Goal: Task Accomplishment & Management: Manage account settings

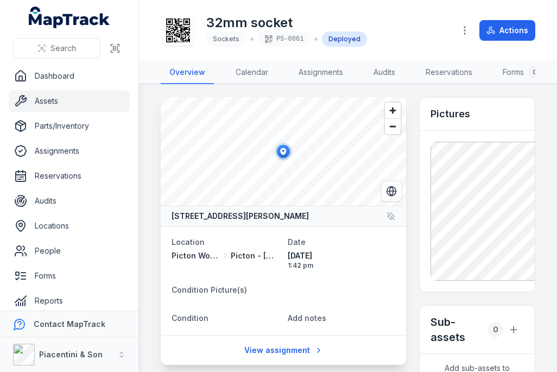
click at [99, 86] on link "Dashboard" at bounding box center [69, 76] width 121 height 22
click at [100, 99] on link "Assets" at bounding box center [69, 101] width 121 height 22
click at [98, 104] on link "Assets" at bounding box center [69, 101] width 121 height 22
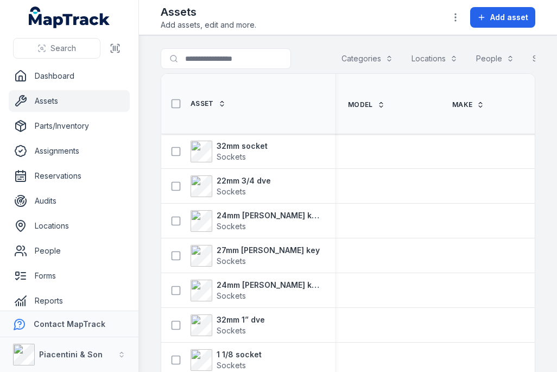
click at [511, 21] on span "Add asset" at bounding box center [509, 17] width 38 height 11
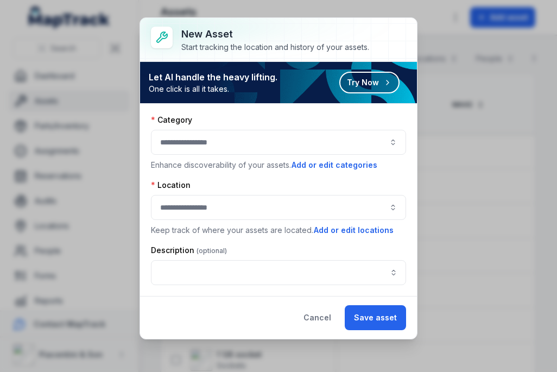
click at [289, 143] on div at bounding box center [278, 142] width 255 height 25
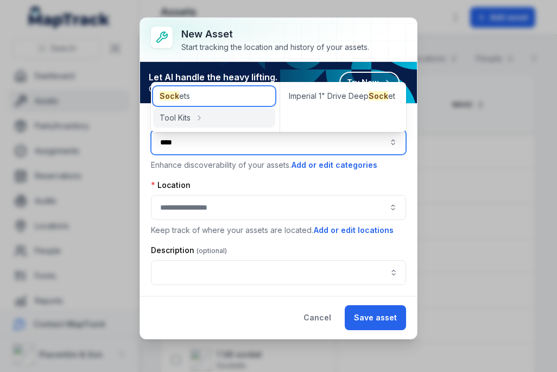
click at [240, 87] on div "Sock ets" at bounding box center [214, 96] width 122 height 20
type input "*******"
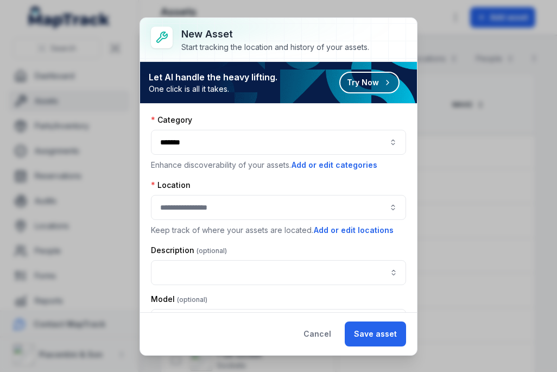
click at [250, 201] on div at bounding box center [278, 207] width 255 height 25
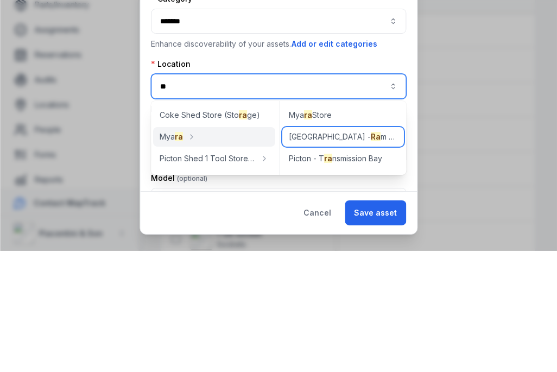
click at [368, 248] on div "Picton - [GEOGRAPHIC_DATA]" at bounding box center [343, 258] width 122 height 20
type input "**********"
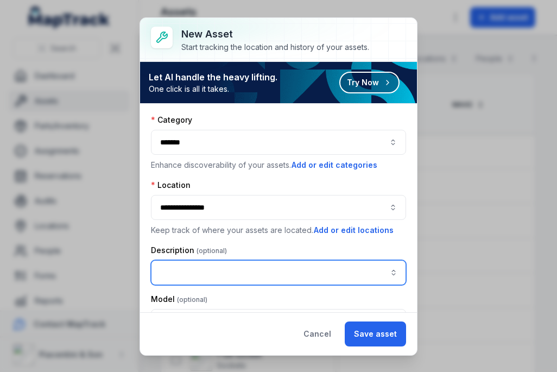
click at [314, 274] on input "asset-add:description-label" at bounding box center [278, 272] width 255 height 25
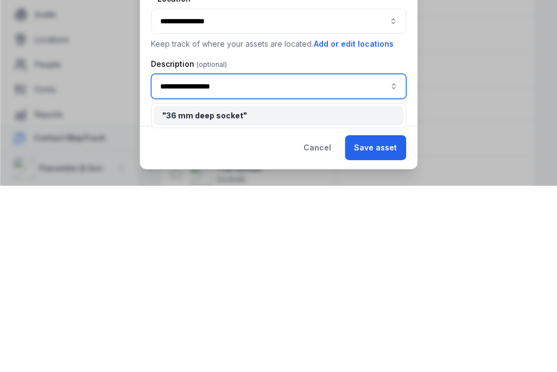
click at [344, 297] on div "" 36 mm deep socket "" at bounding box center [278, 302] width 232 height 11
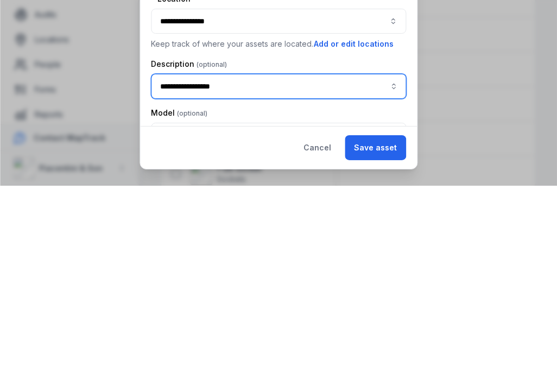
type input "**********"
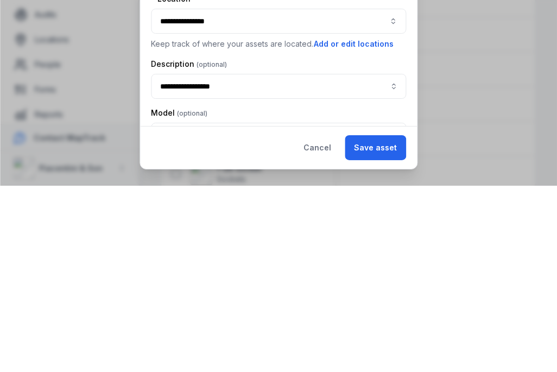
click at [384, 322] on button "Save asset" at bounding box center [375, 334] width 61 height 25
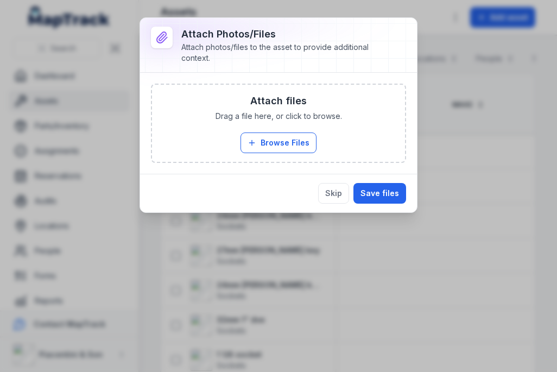
click at [302, 145] on button "Browse Files" at bounding box center [279, 143] width 76 height 21
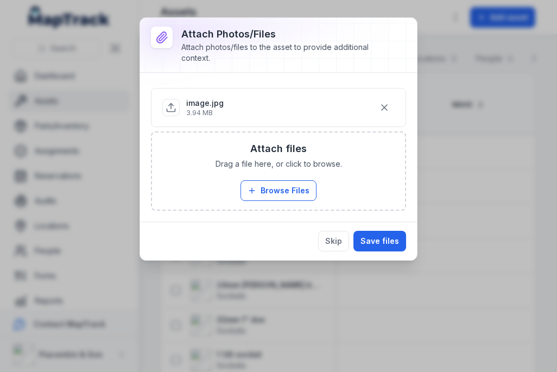
click at [388, 235] on button "Save files" at bounding box center [380, 241] width 53 height 21
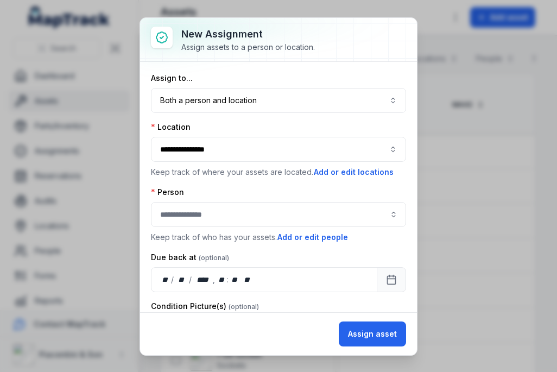
click at [290, 110] on button "Both a person and location ****" at bounding box center [278, 100] width 255 height 25
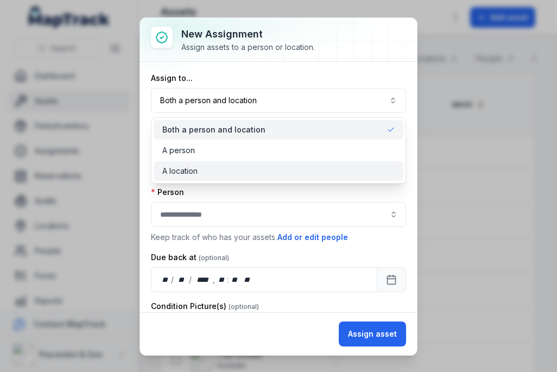
click at [336, 166] on div "A location" at bounding box center [278, 171] width 232 height 11
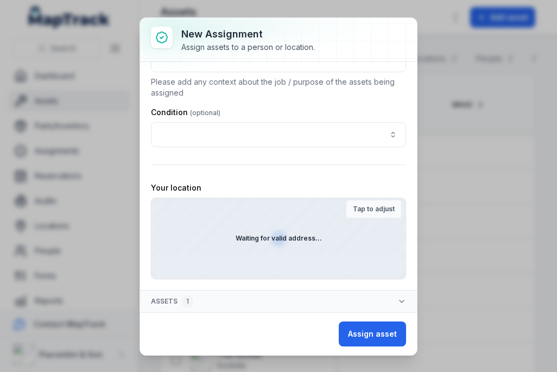
scroll to position [307, 0]
click at [316, 257] on div "Waiting for valid address..." at bounding box center [279, 238] width 254 height 80
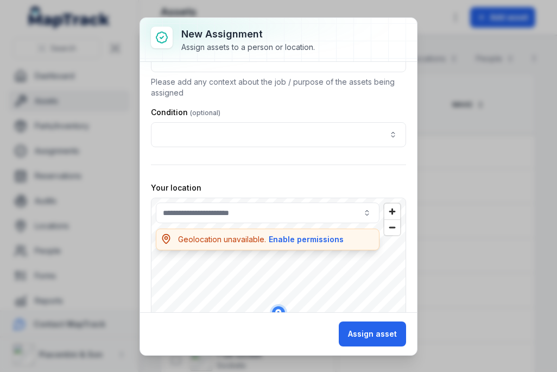
scroll to position [1, 0]
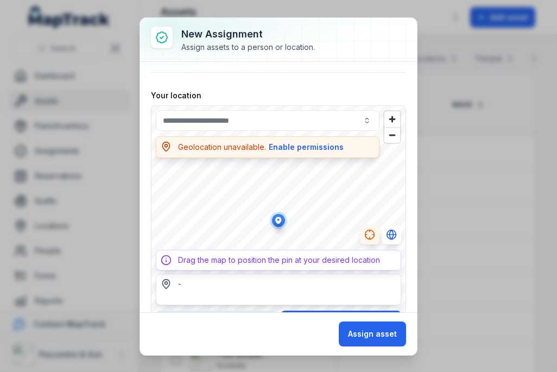
click at [384, 329] on button "Assign asset" at bounding box center [372, 334] width 67 height 25
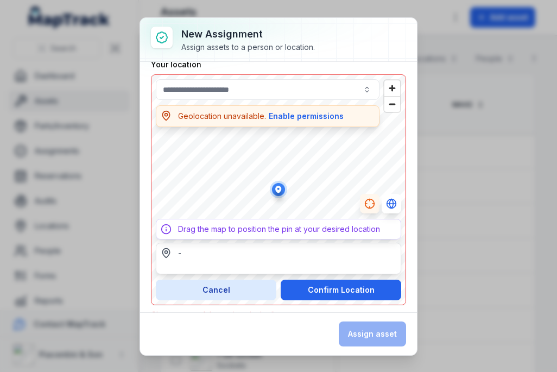
scroll to position [433, 0]
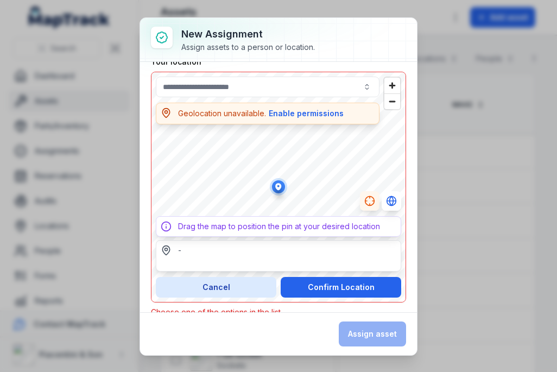
click at [386, 332] on div "Assign asset" at bounding box center [372, 334] width 67 height 25
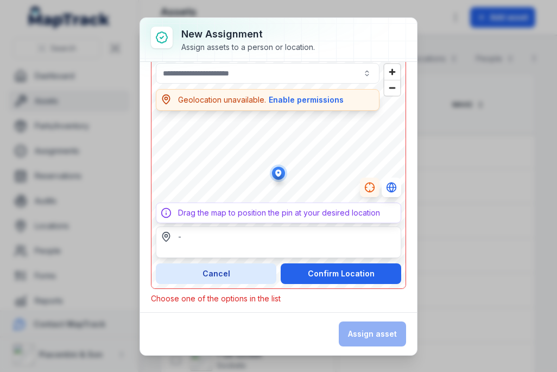
scroll to position [446, 0]
type input "**********"
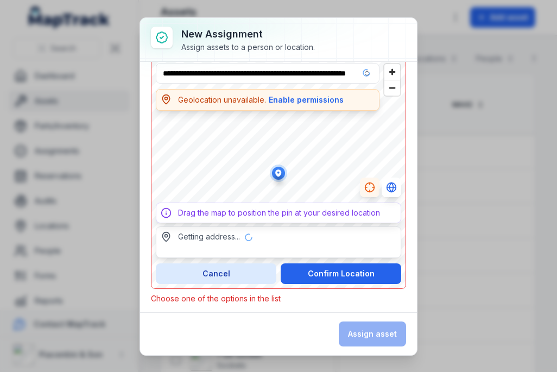
click at [370, 268] on button "Confirm Location" at bounding box center [341, 273] width 121 height 21
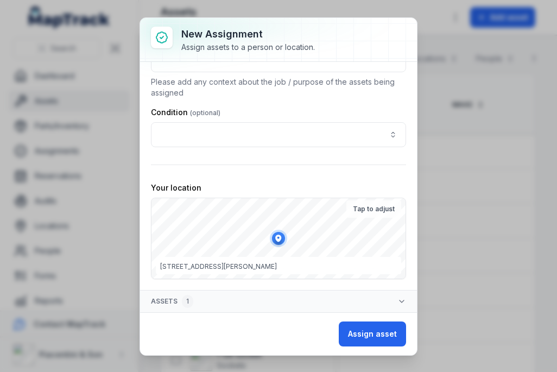
scroll to position [307, 0]
click at [382, 324] on button "Assign asset" at bounding box center [372, 334] width 67 height 25
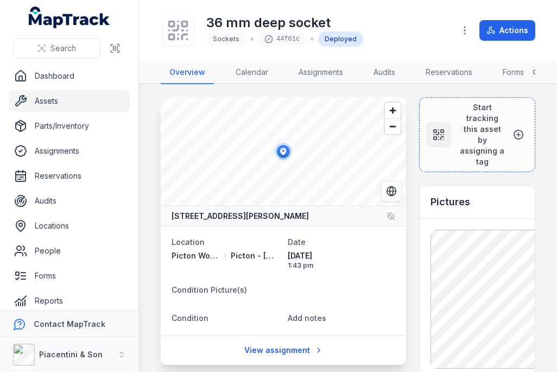
click at [185, 33] on icon at bounding box center [178, 30] width 24 height 24
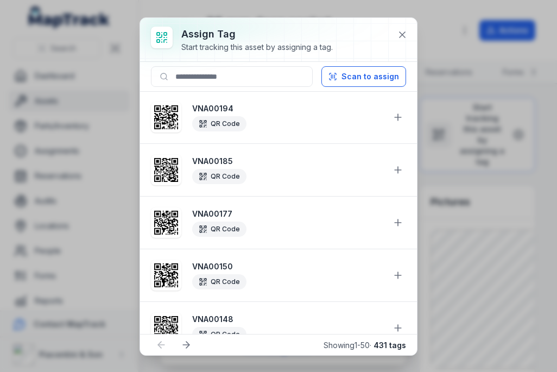
click at [387, 78] on button "Scan to assign" at bounding box center [364, 76] width 85 height 21
